Goal: Task Accomplishment & Management: Complete application form

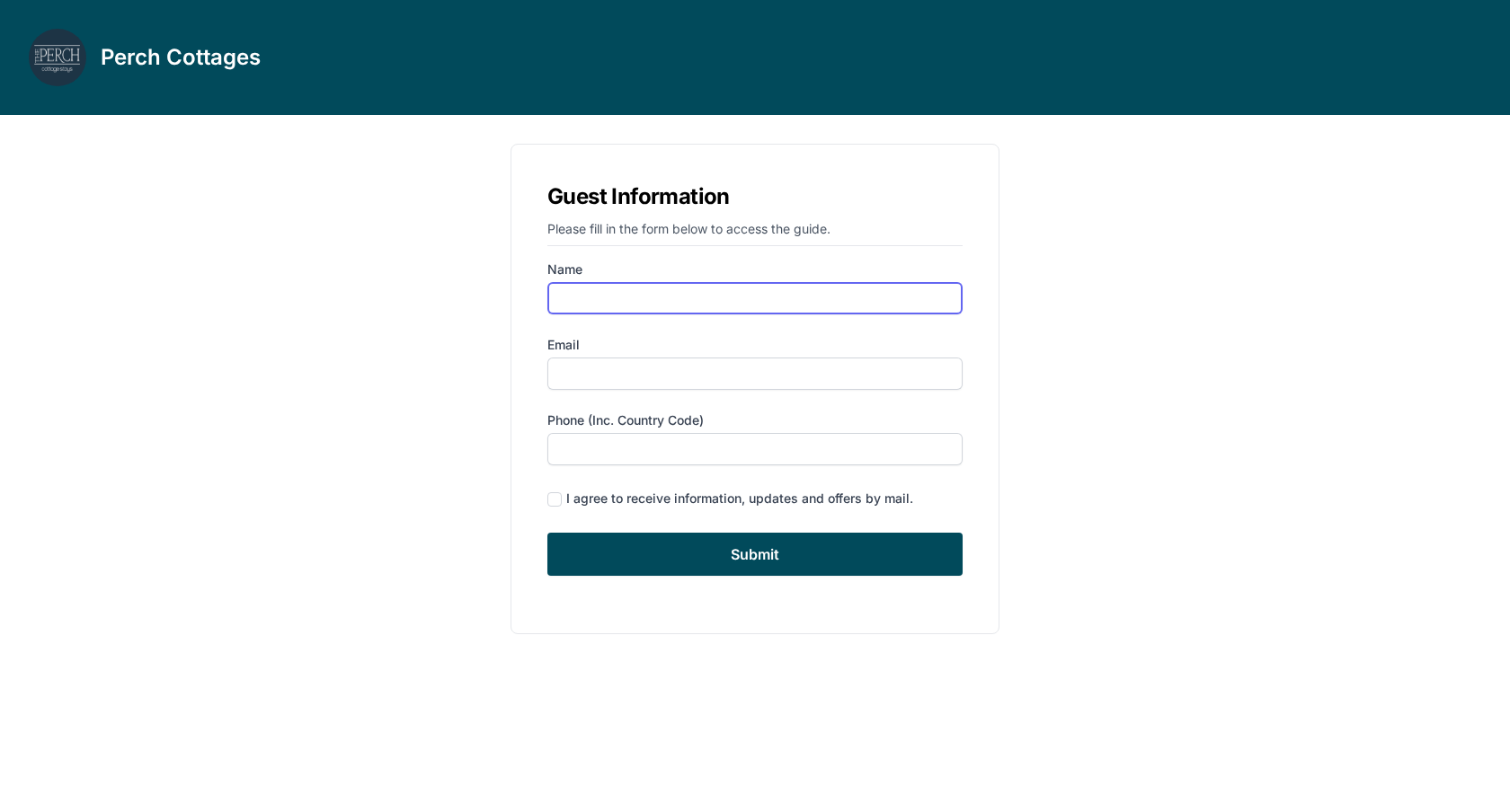
click at [703, 291] on input "Name" at bounding box center [754, 297] width 415 height 32
type input "[PERSON_NAME]"
type input "[EMAIL_ADDRESS][DOMAIN_NAME]"
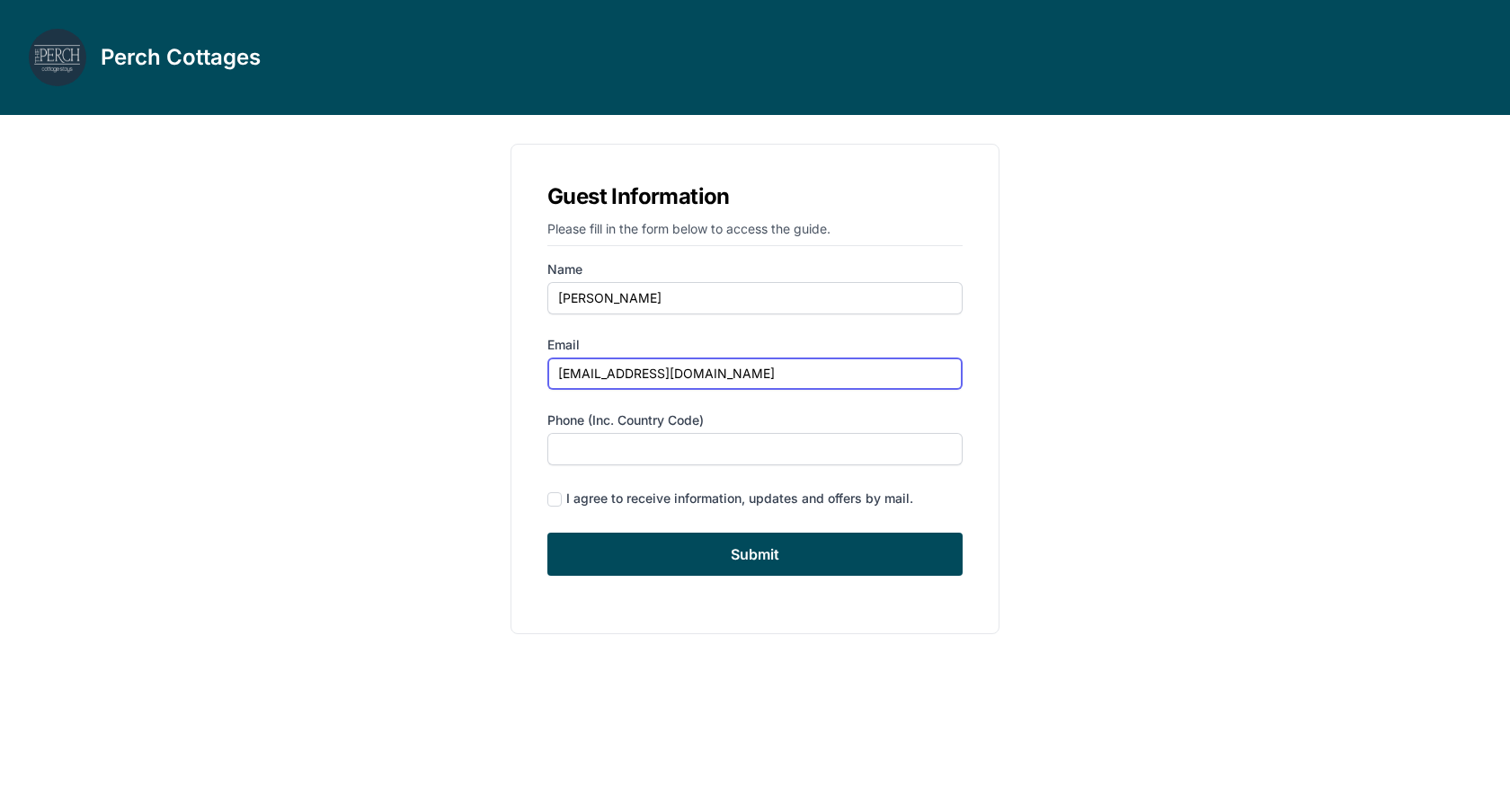
type input "4155480648"
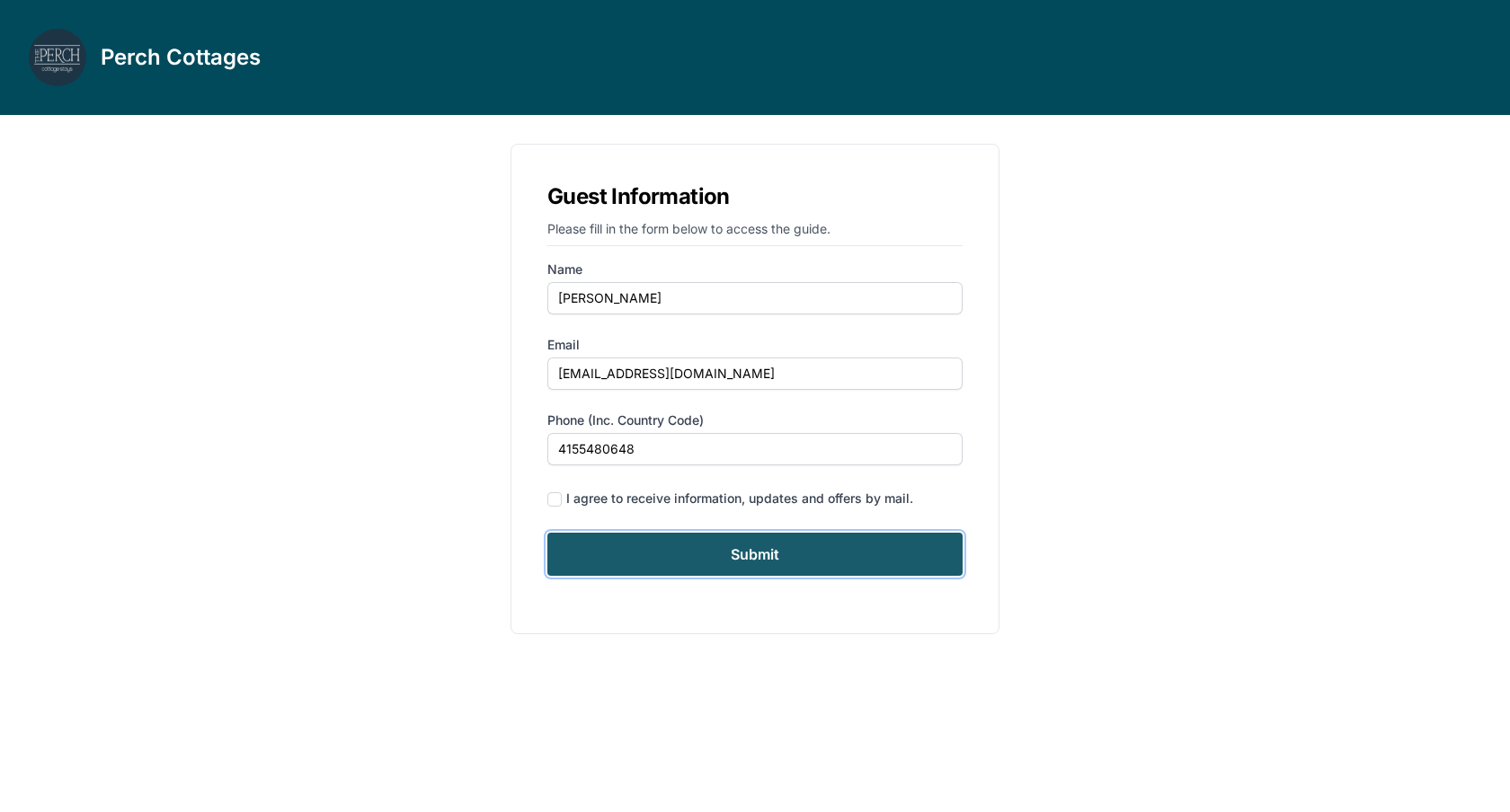
click at [690, 549] on input "Submit" at bounding box center [754, 553] width 415 height 43
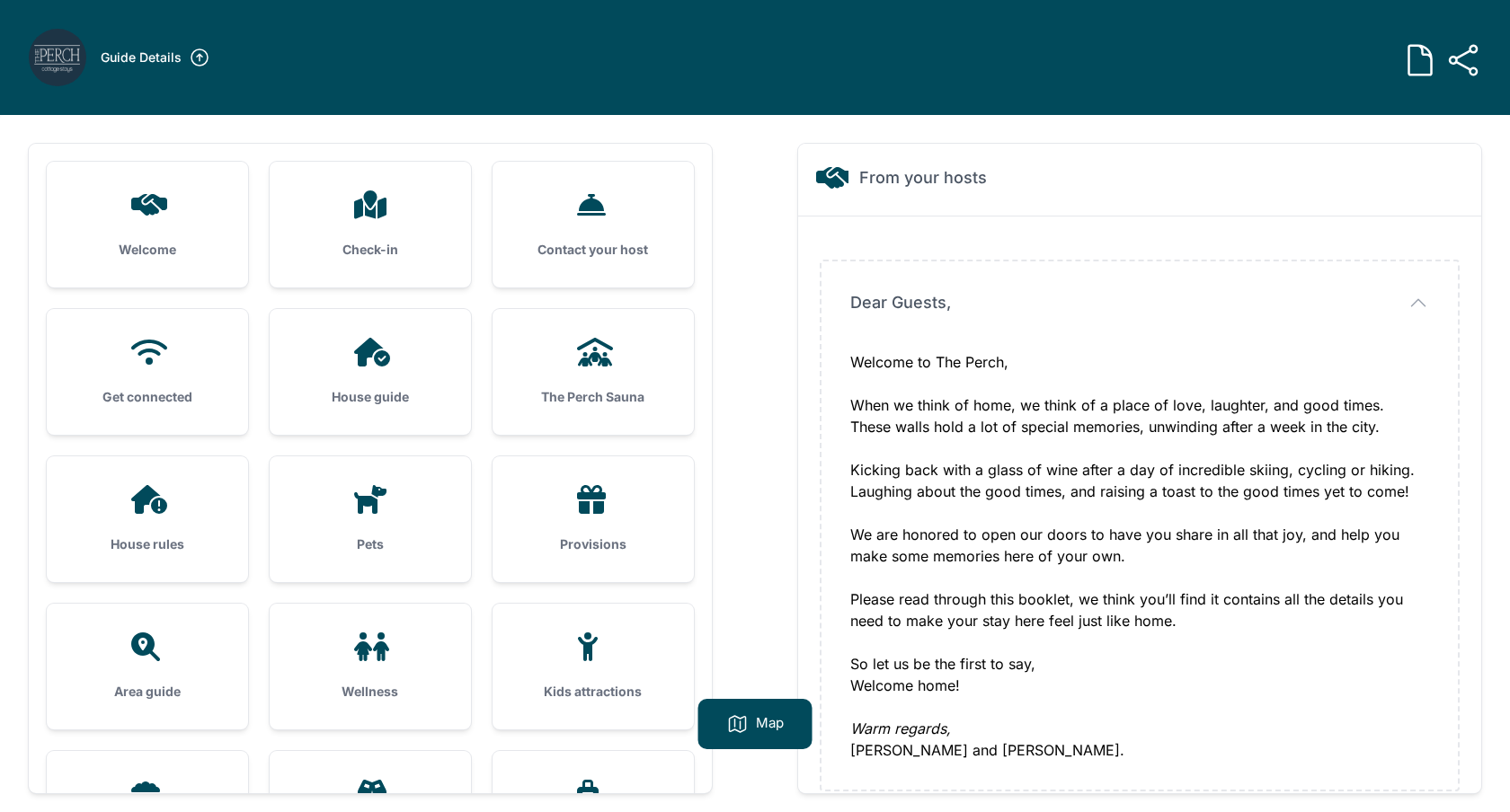
click at [358, 213] on icon at bounding box center [369, 205] width 32 height 29
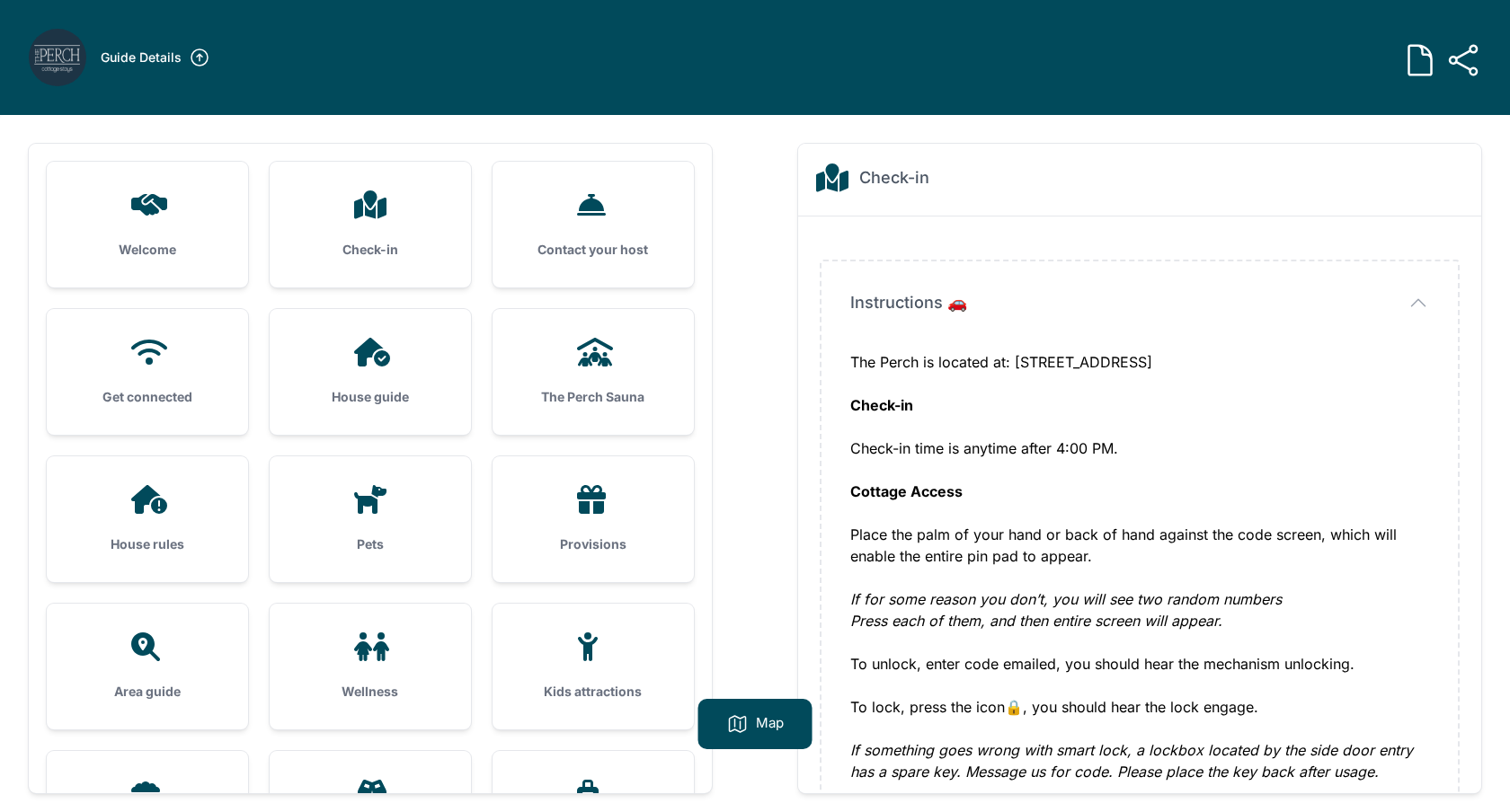
click at [373, 222] on div "Check-in" at bounding box center [370, 224] width 202 height 126
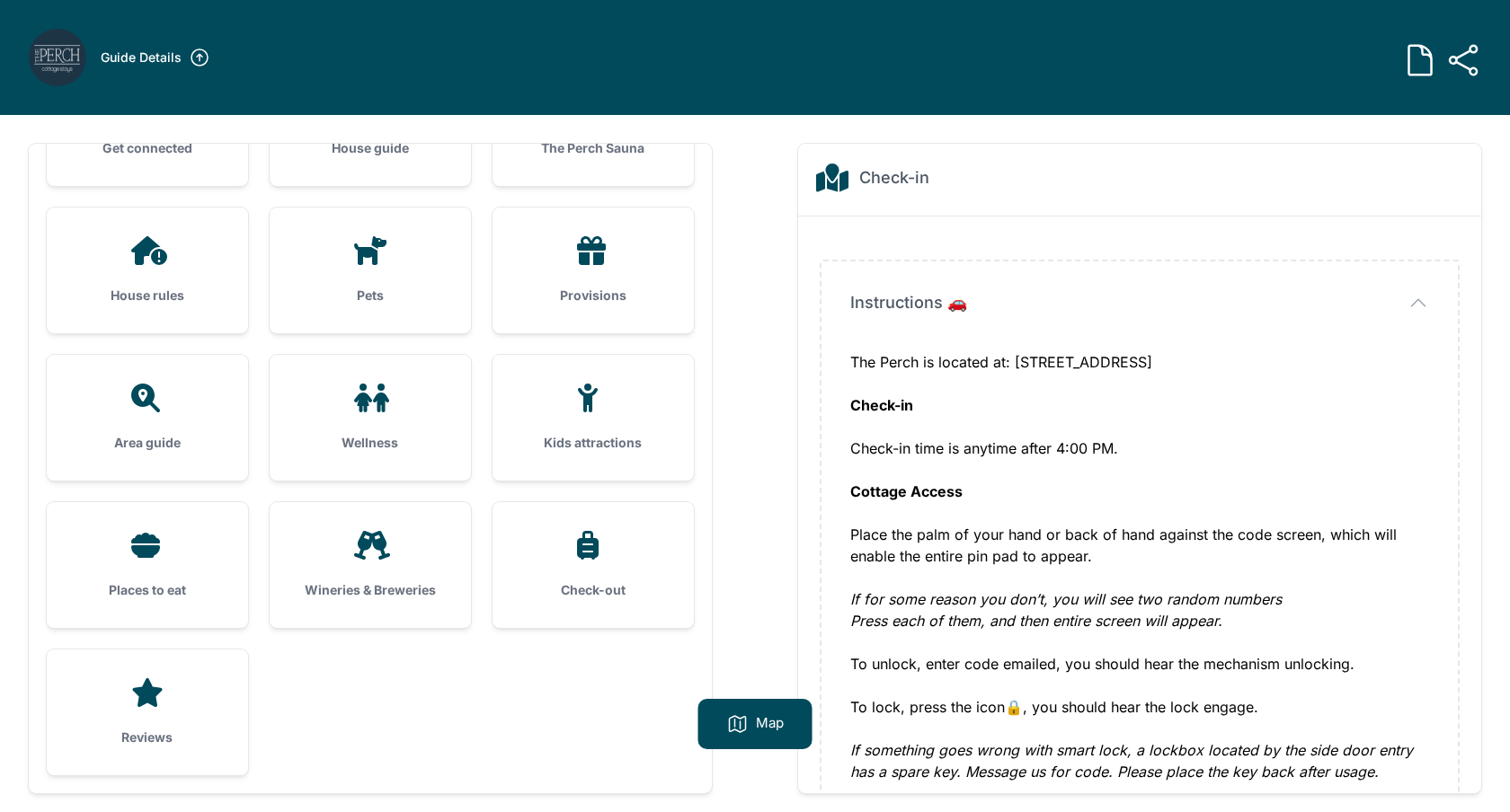
click at [160, 416] on div "Area guide" at bounding box center [147, 417] width 202 height 126
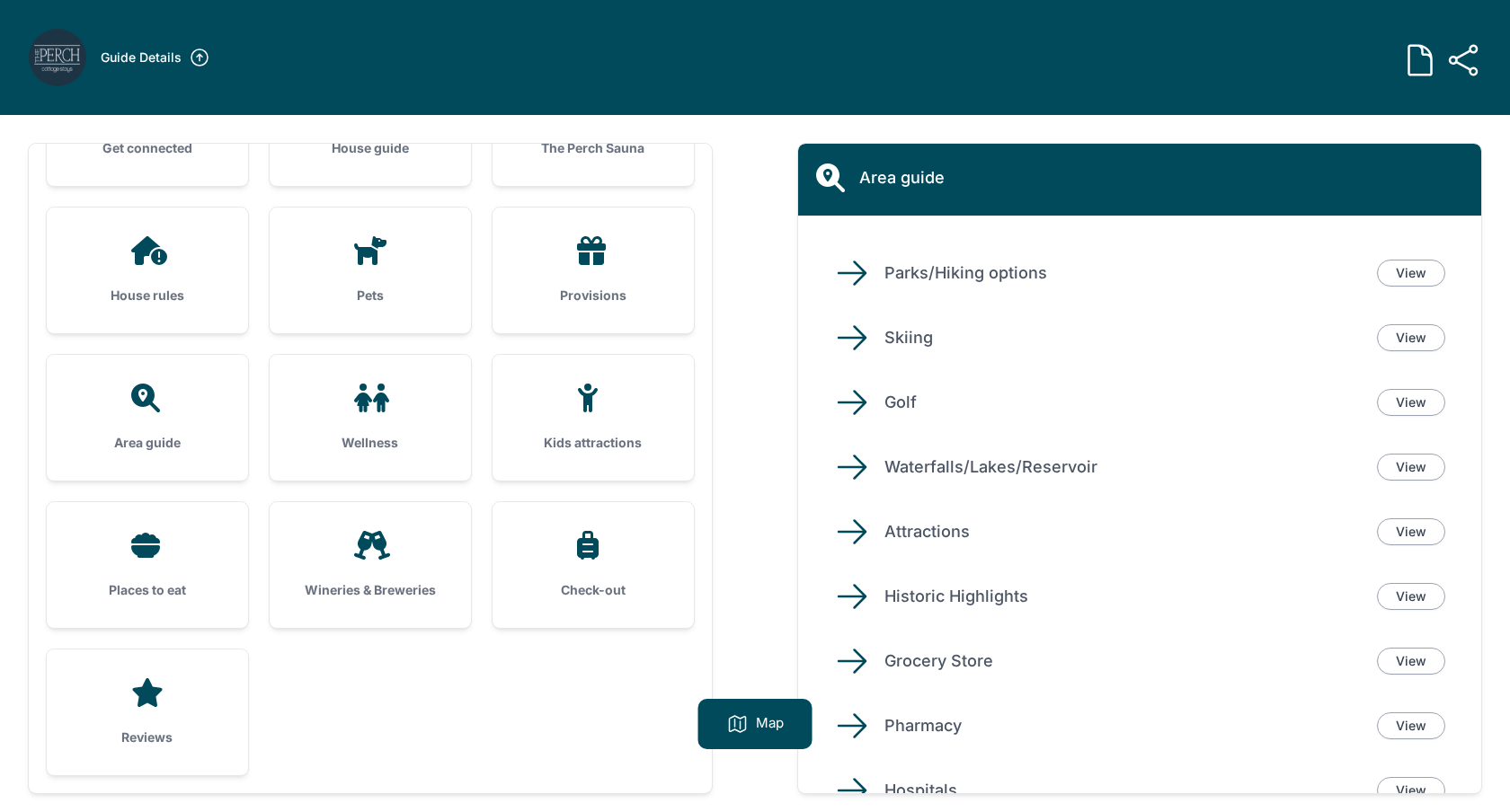
scroll to position [33, 0]
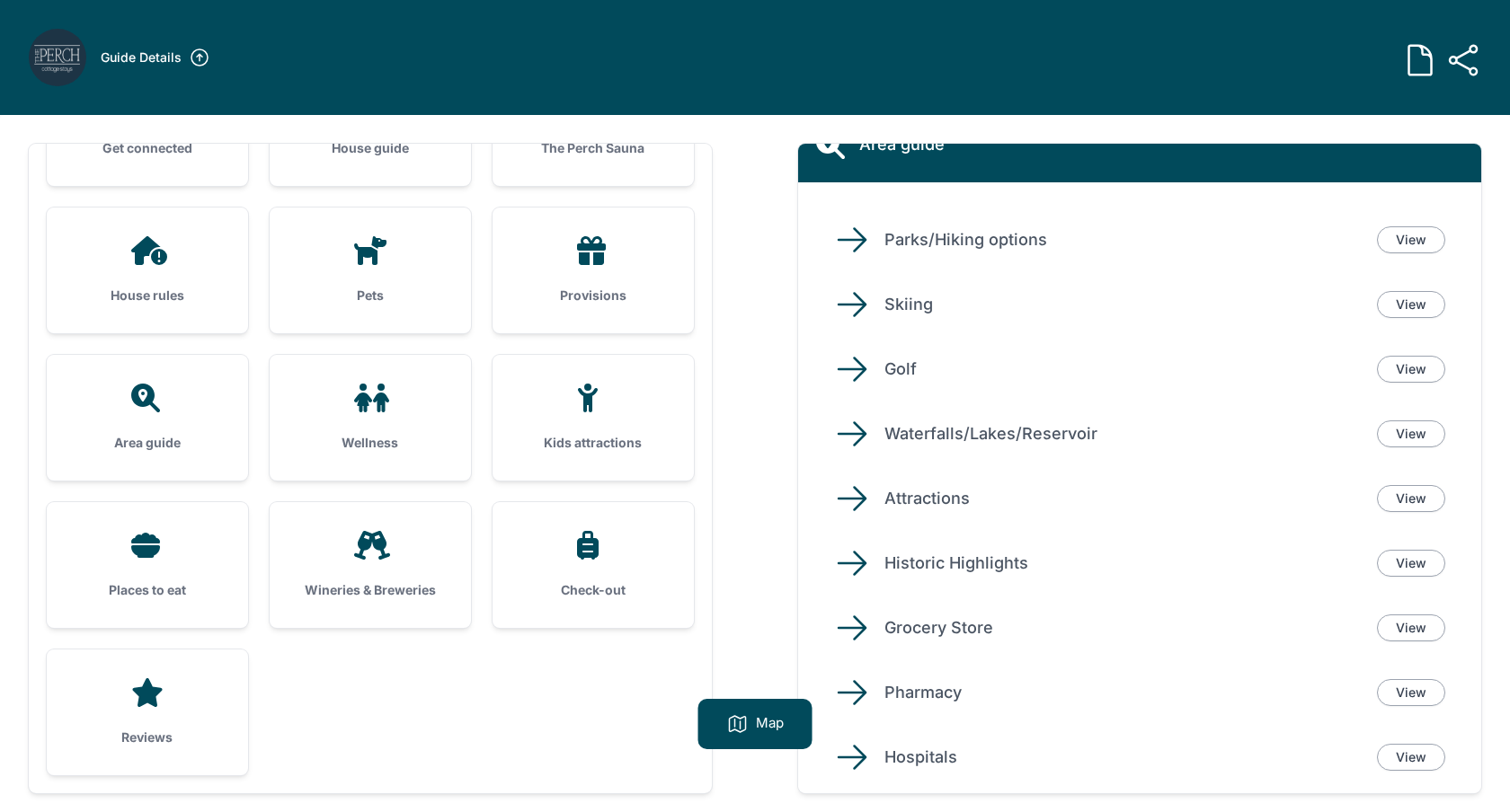
click at [162, 570] on div "Places to eat" at bounding box center [147, 565] width 202 height 126
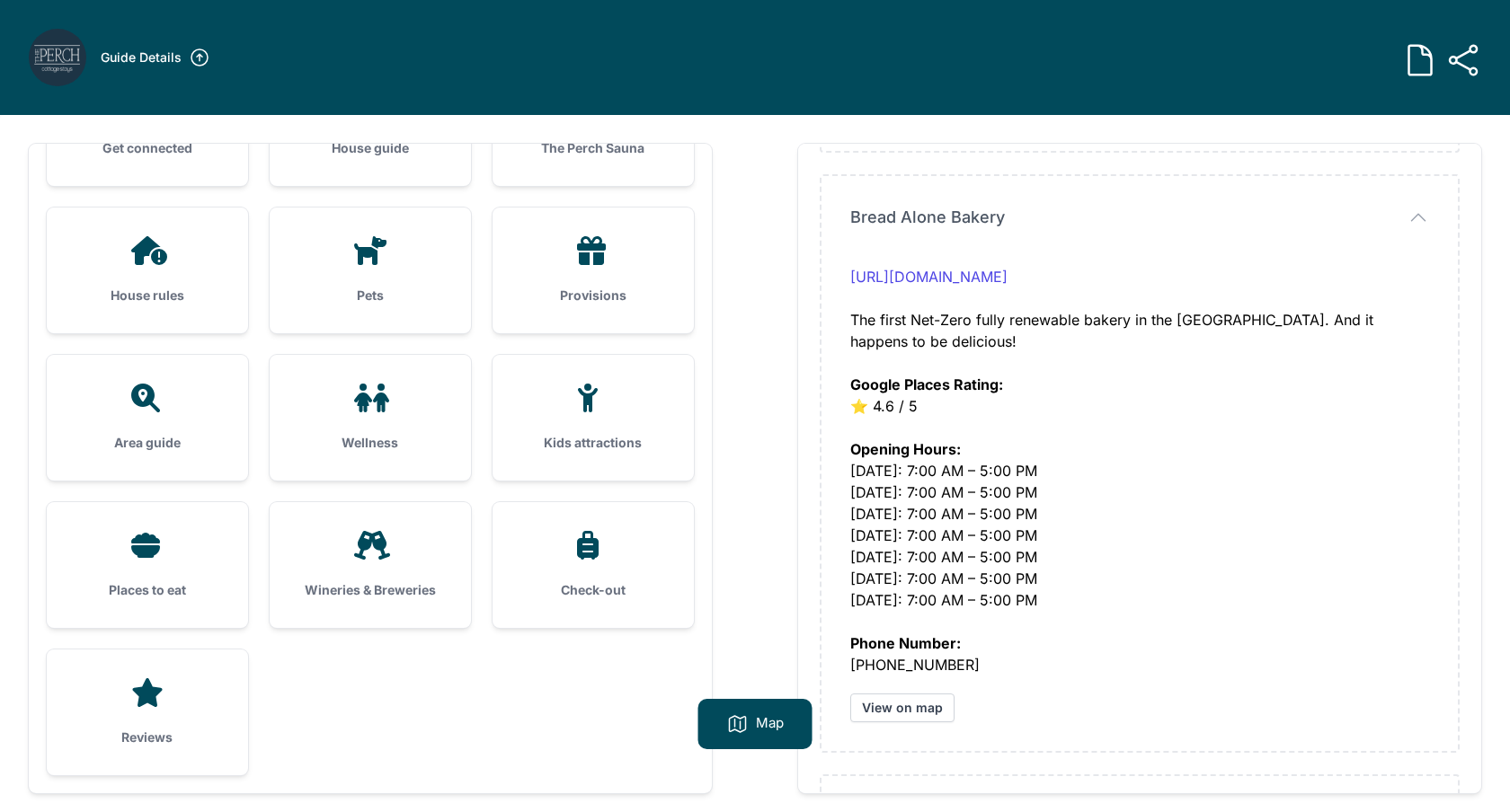
scroll to position [2369, 0]
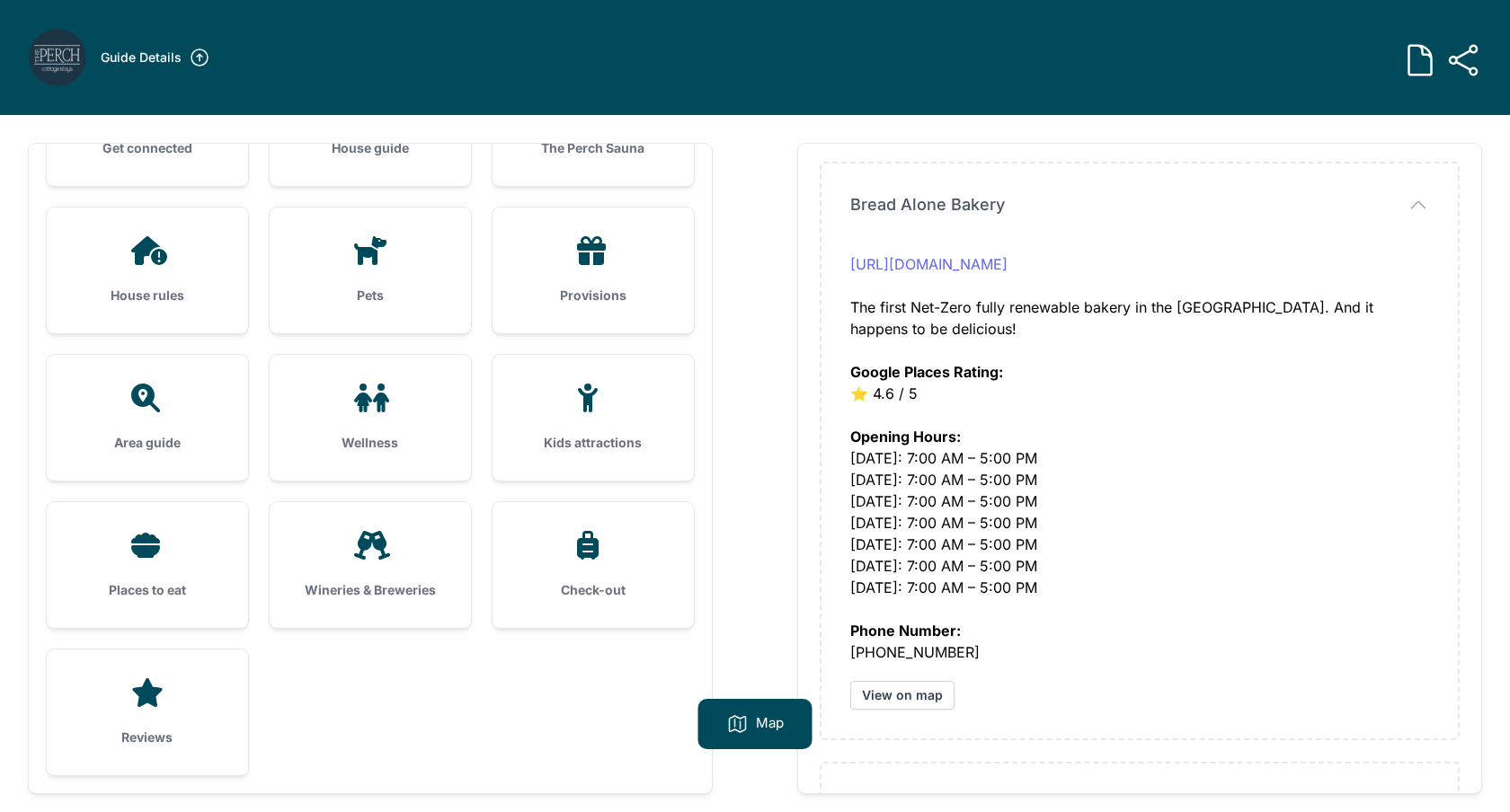
click at [1008, 263] on link "[URL][DOMAIN_NAME]" at bounding box center [928, 264] width 157 height 18
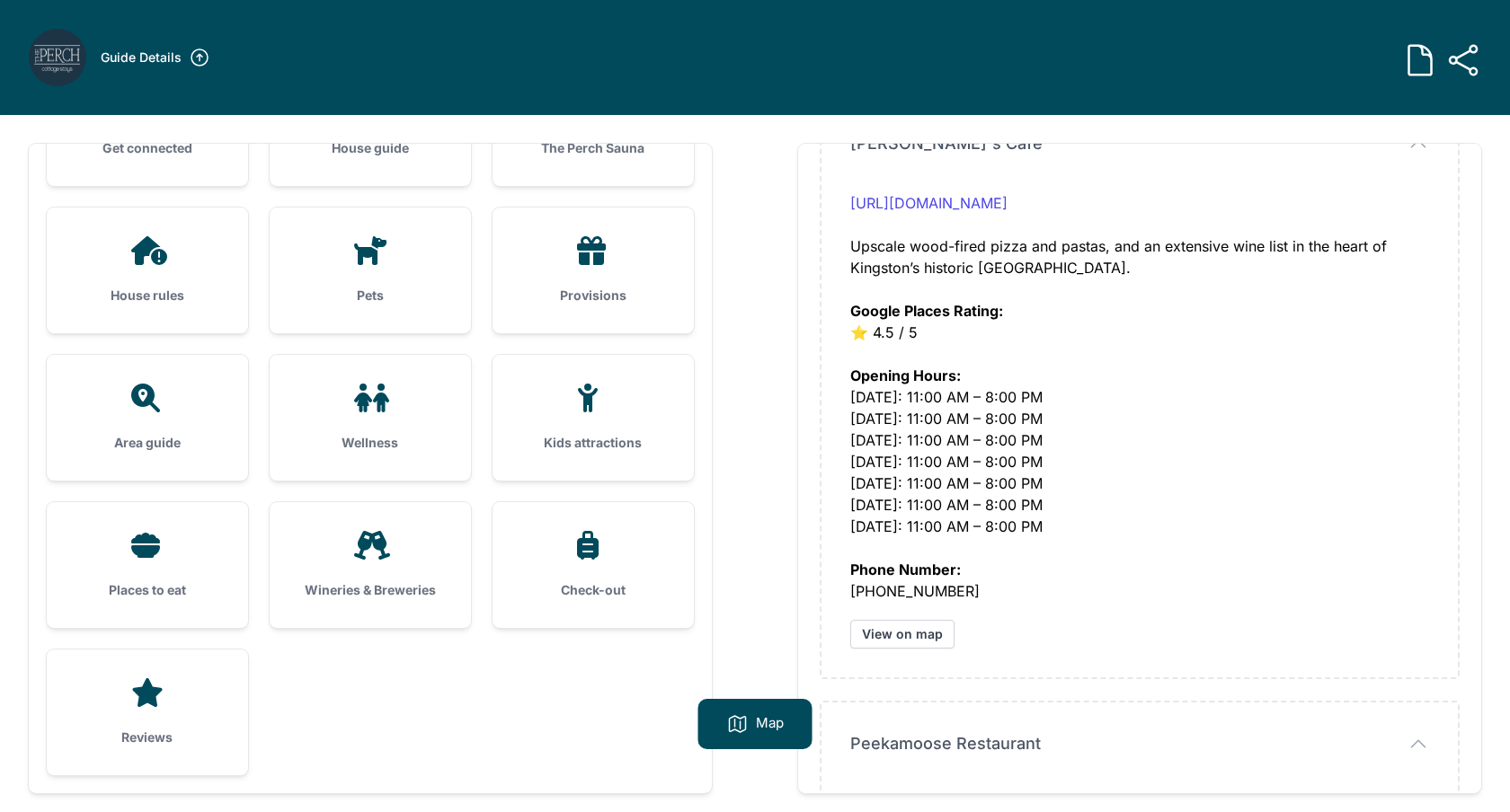
scroll to position [3381, 0]
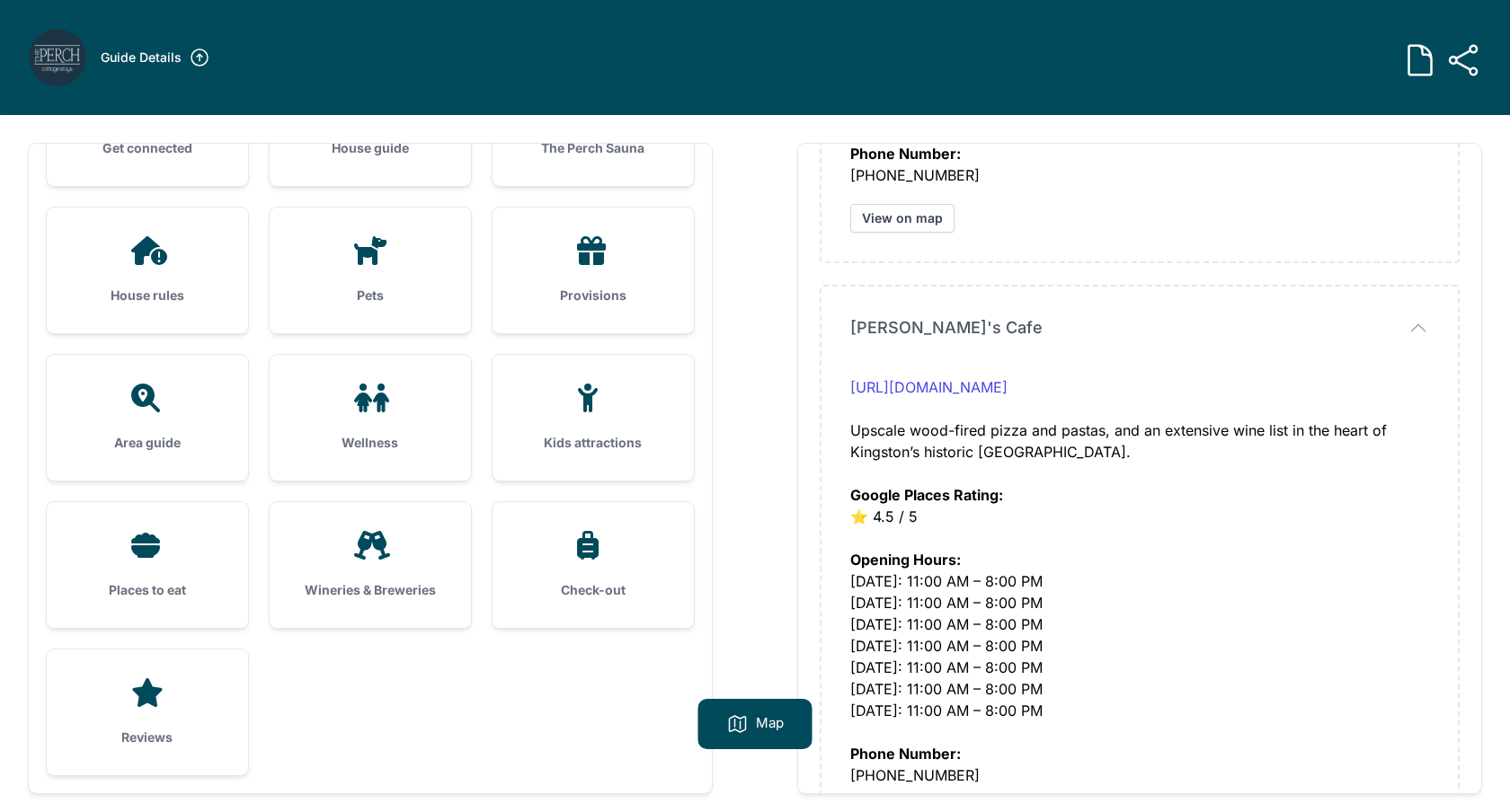
click at [583, 276] on div "Provisions" at bounding box center [593, 271] width 202 height 126
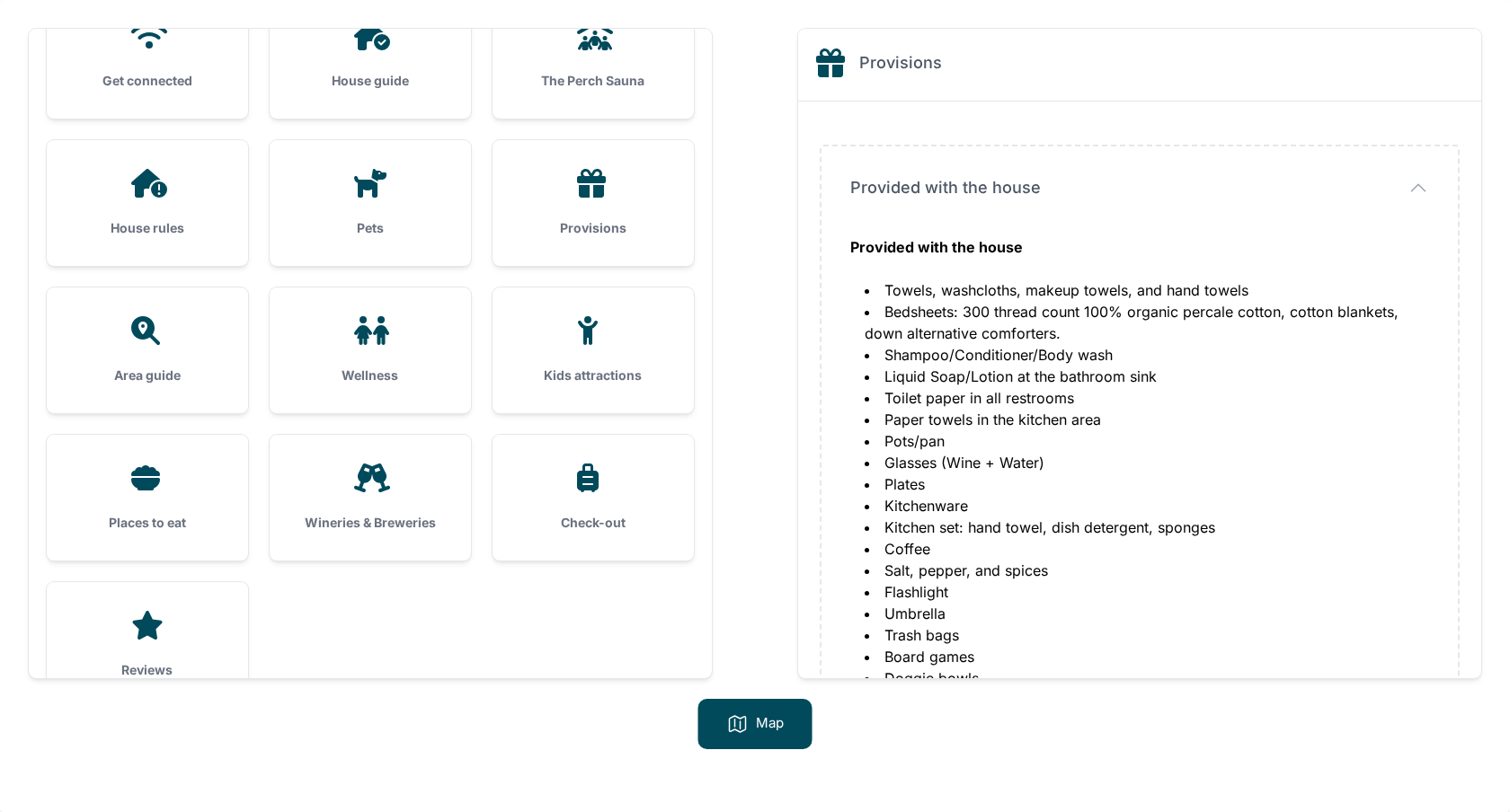
scroll to position [249, 0]
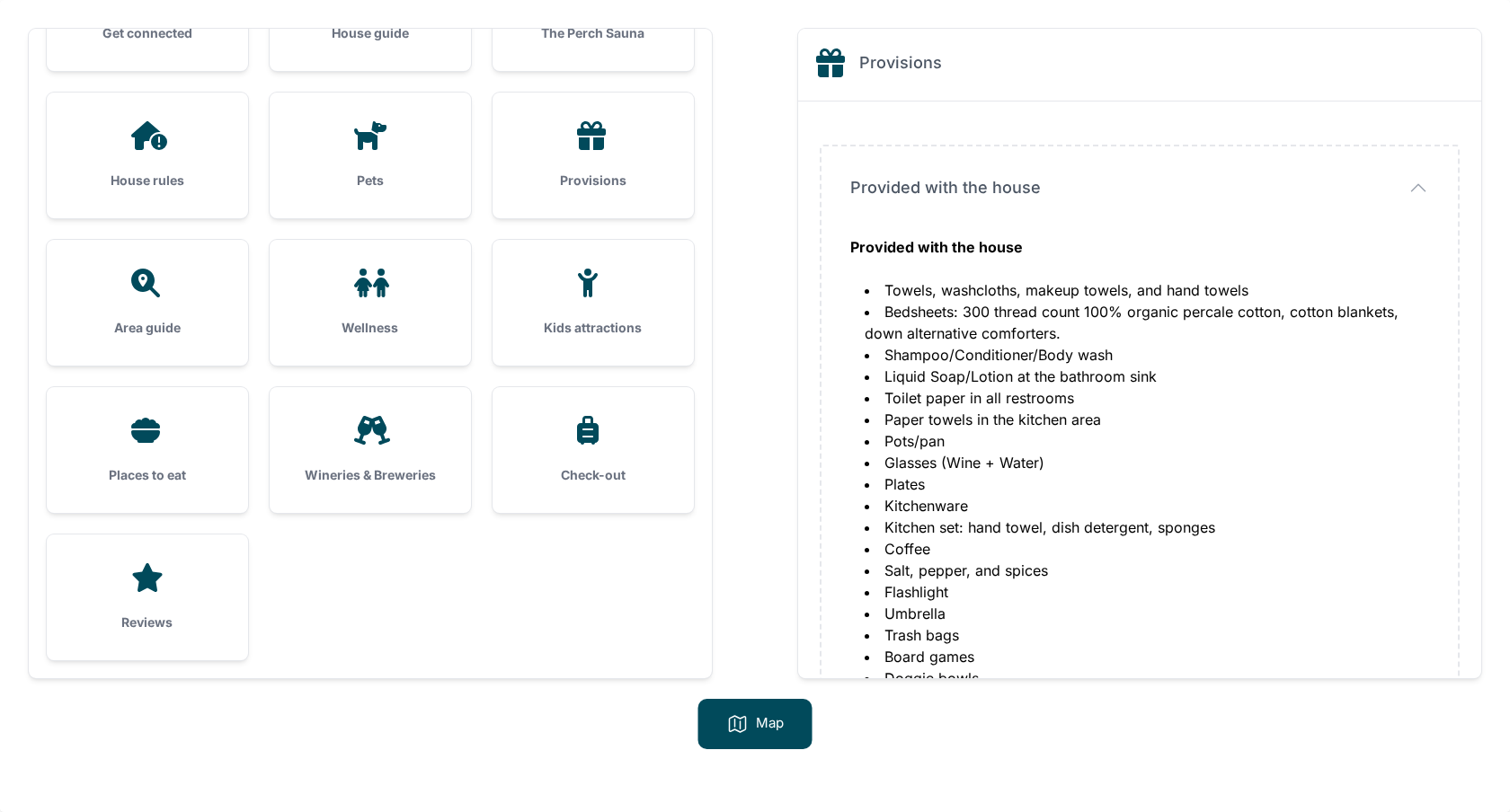
click at [160, 450] on div "Places to eat" at bounding box center [147, 450] width 202 height 126
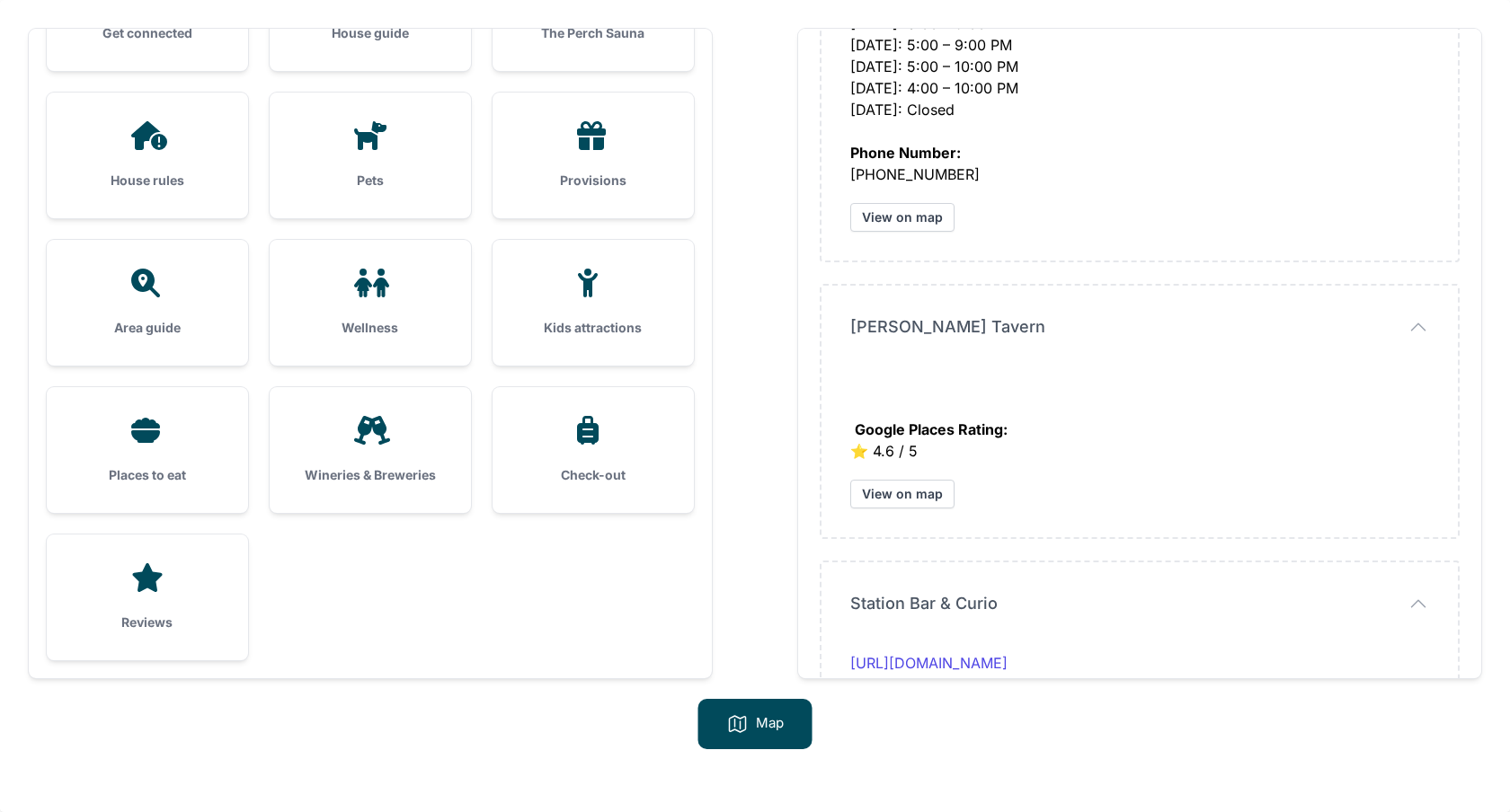
scroll to position [6020, 0]
